Goal: Transaction & Acquisition: Purchase product/service

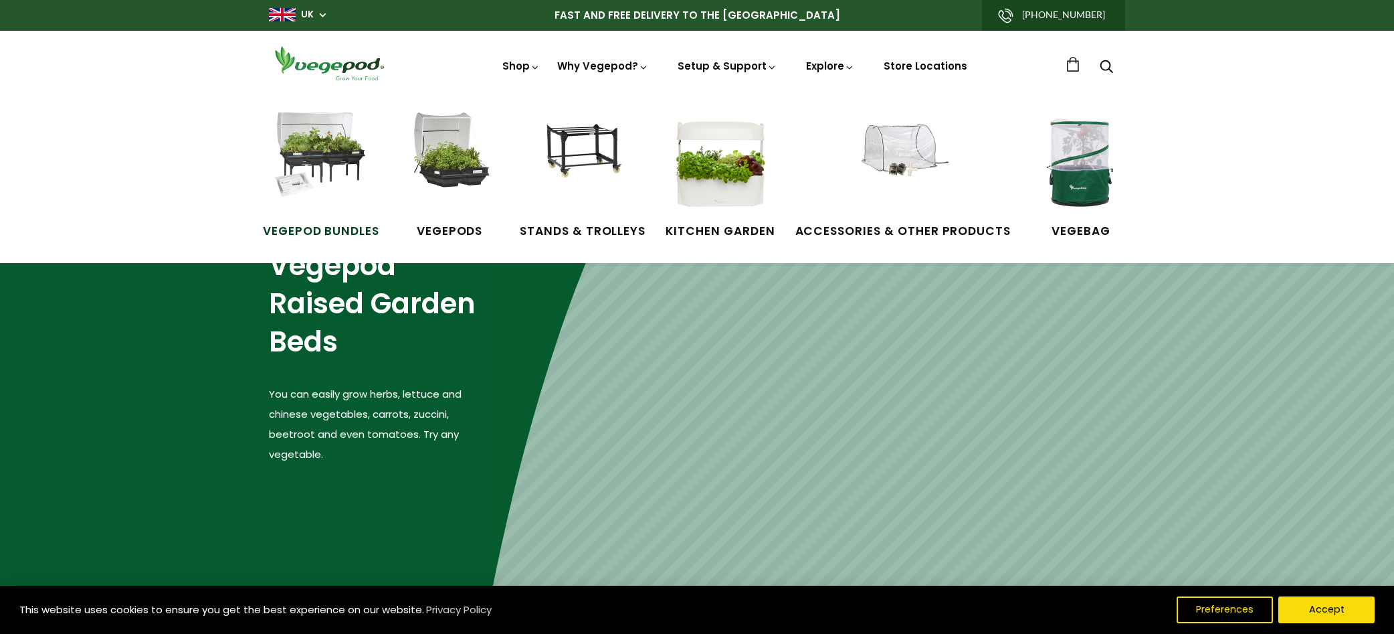
click at [325, 149] on img at bounding box center [321, 162] width 100 height 100
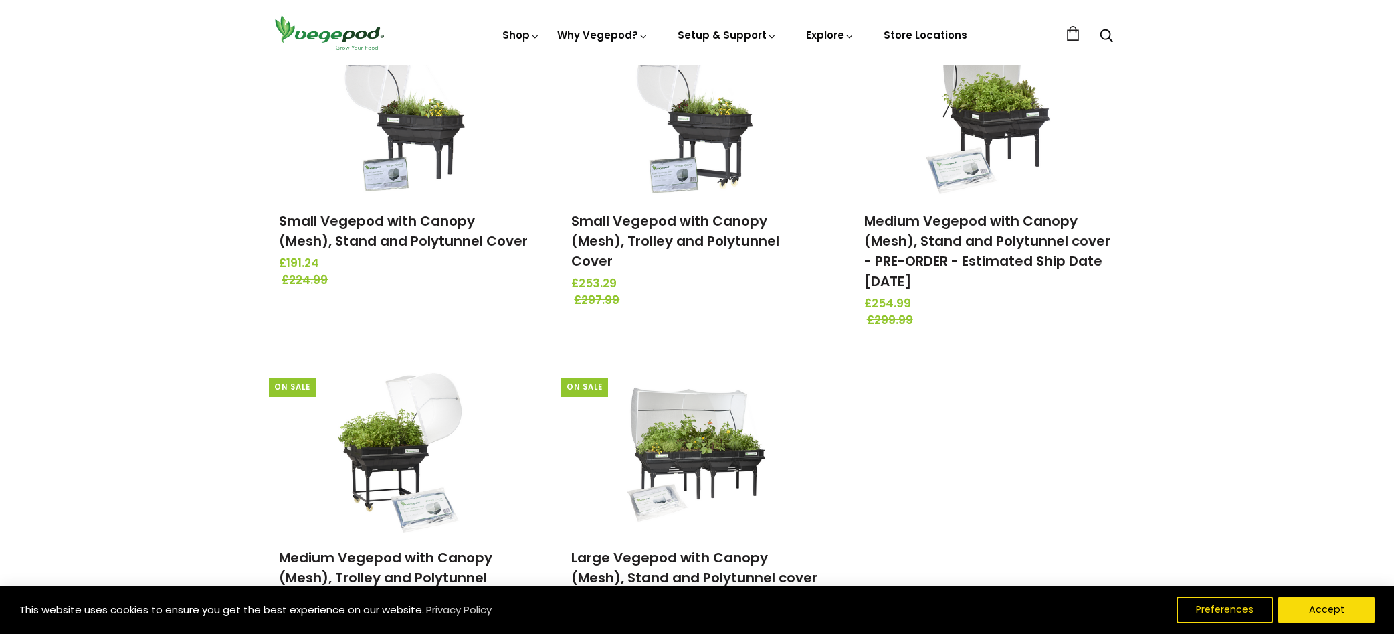
scroll to position [335, 0]
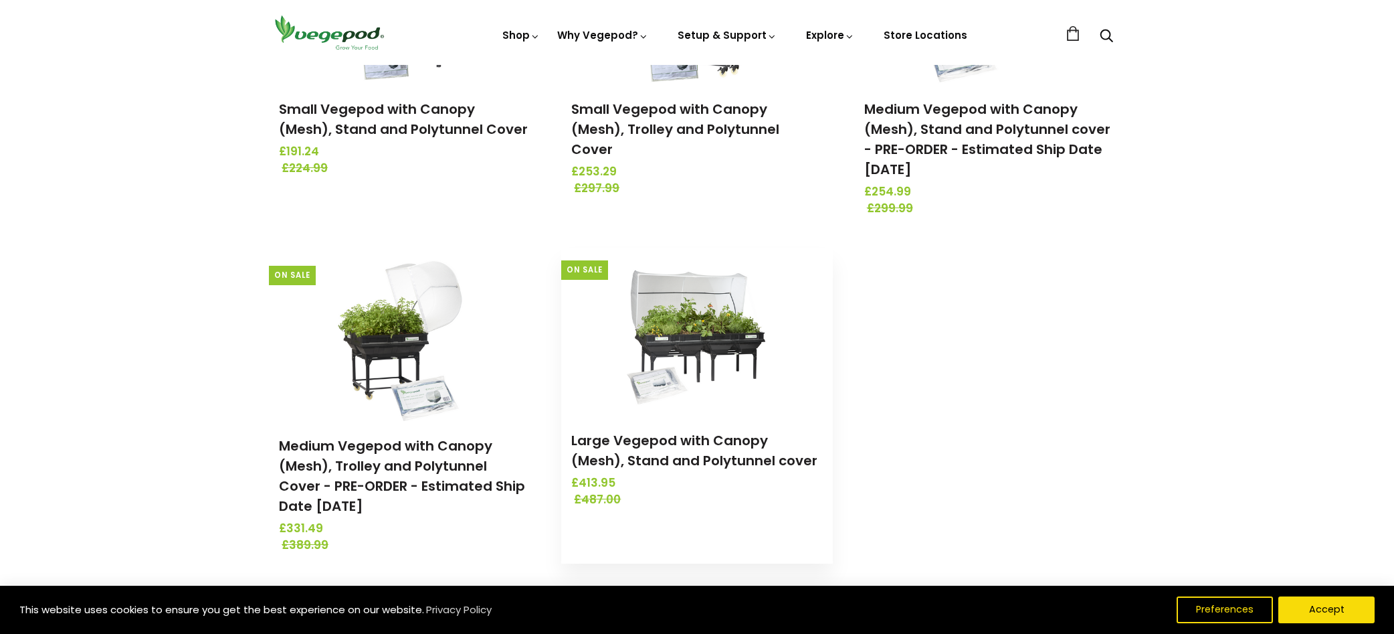
click at [682, 321] on img at bounding box center [697, 331] width 141 height 167
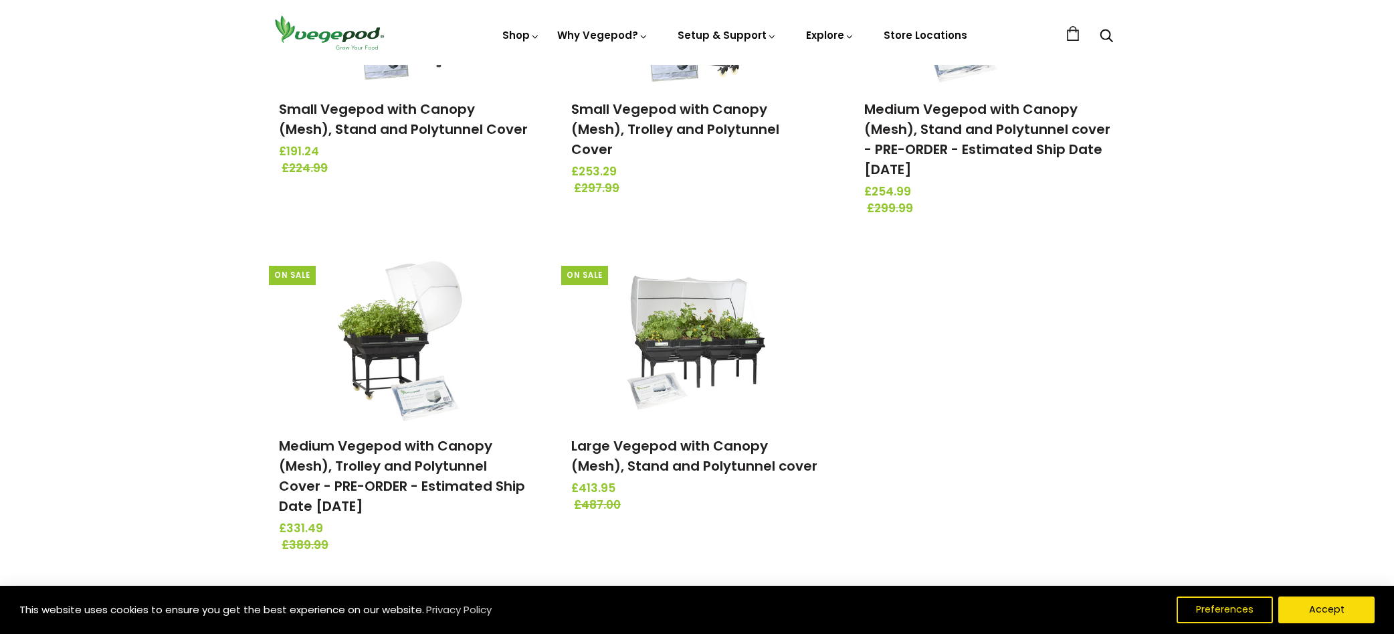
scroll to position [112, 0]
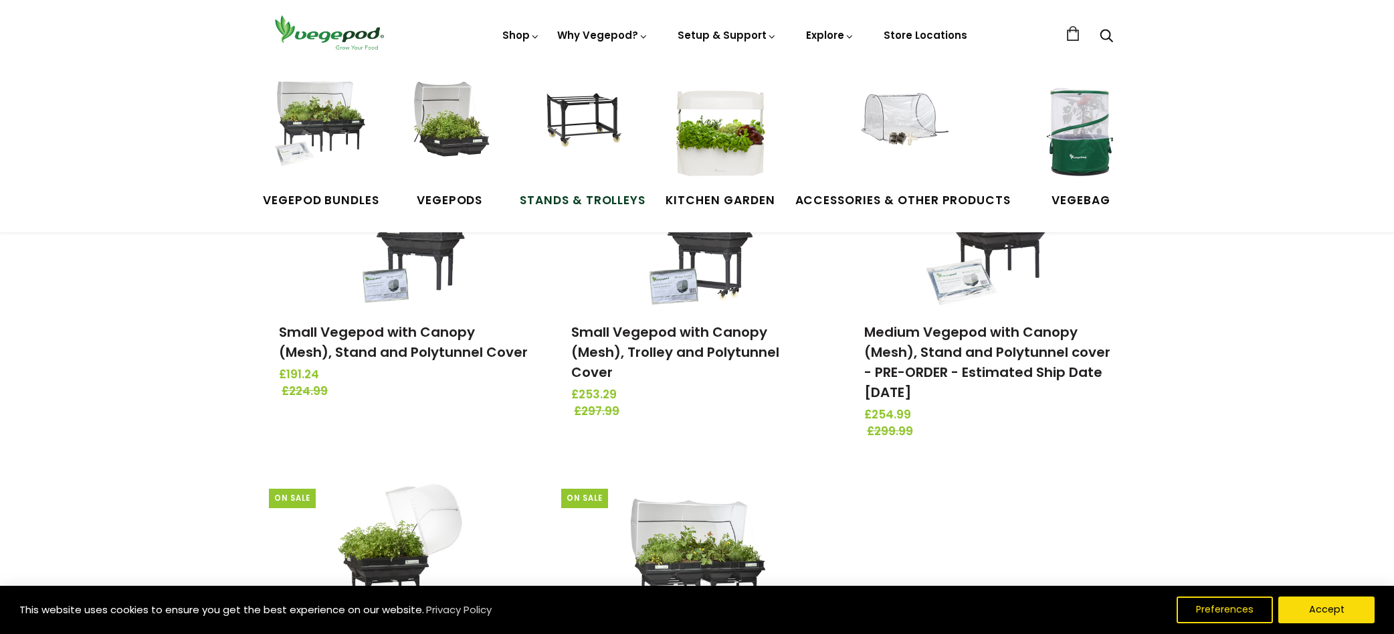
click at [614, 201] on span "Stands & Trolleys" at bounding box center [583, 200] width 126 height 17
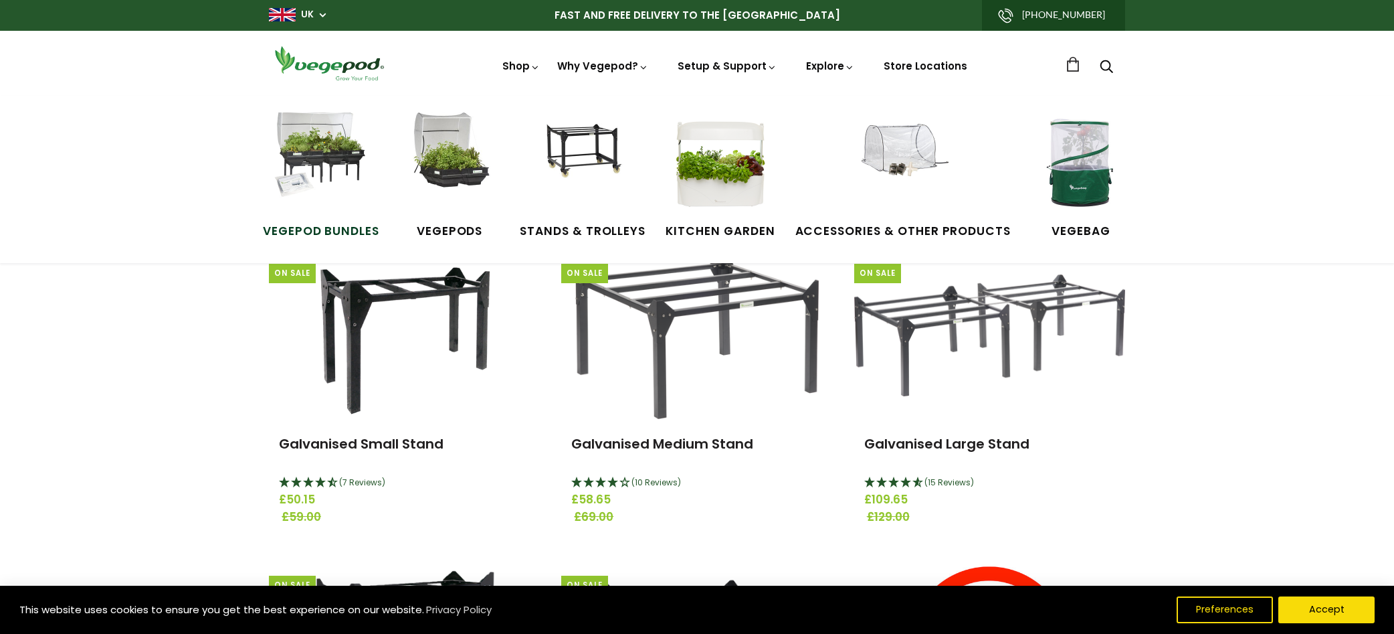
click at [321, 150] on img at bounding box center [321, 162] width 100 height 100
